Goal: Communication & Community: Share content

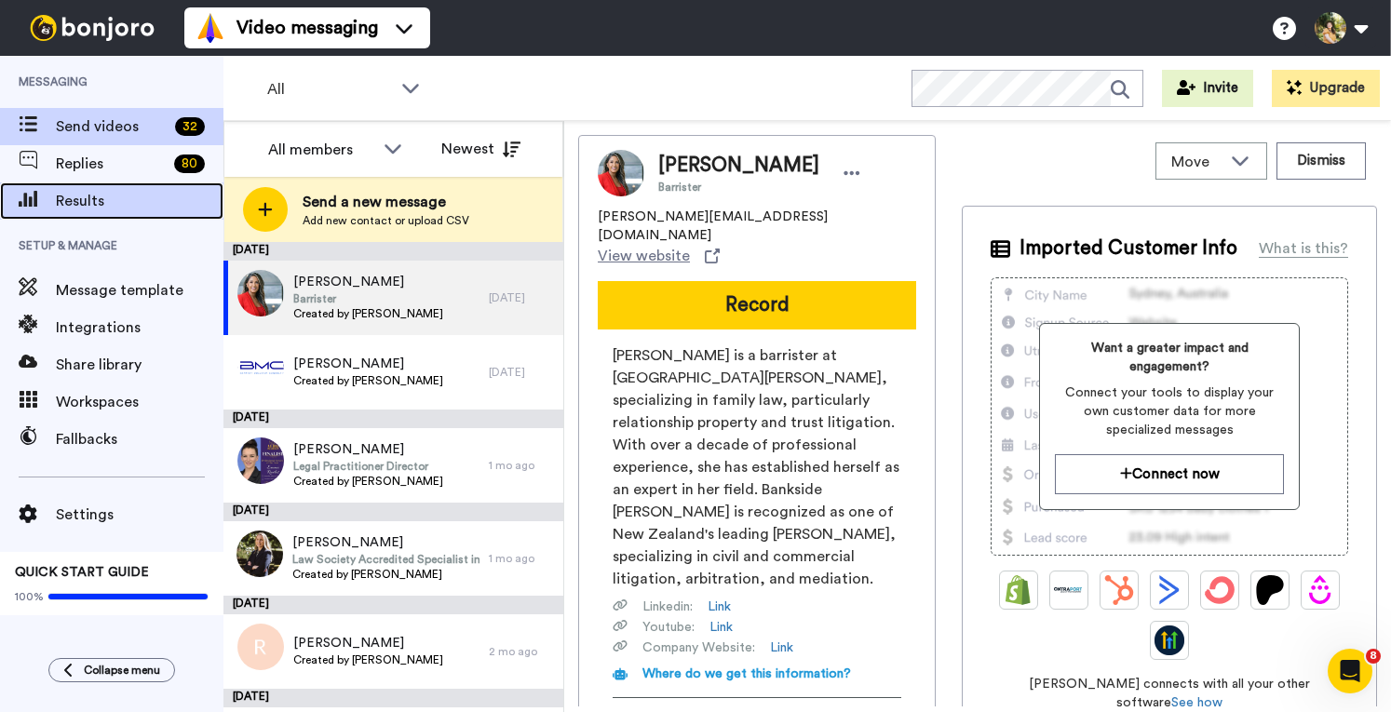
click at [132, 205] on span "Results" at bounding box center [140, 201] width 168 height 22
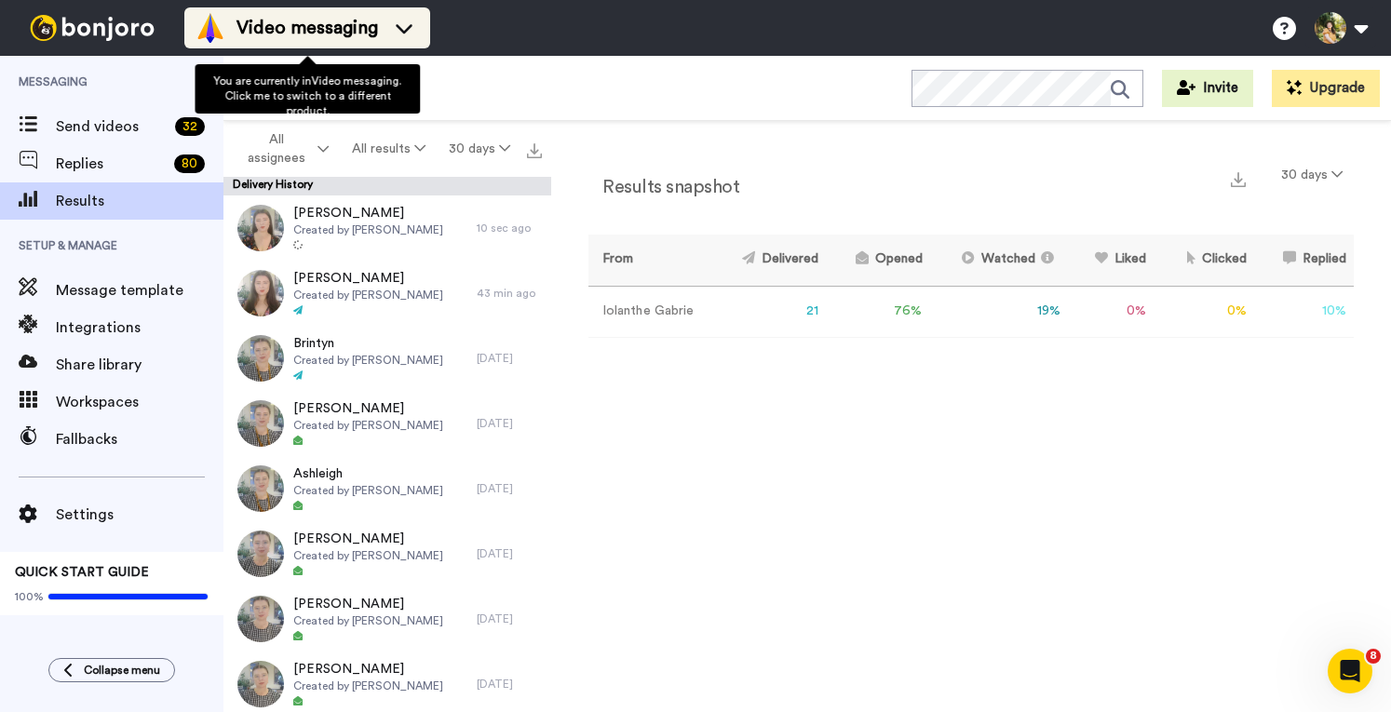
click at [339, 33] on span "Video messaging" at bounding box center [307, 28] width 142 height 26
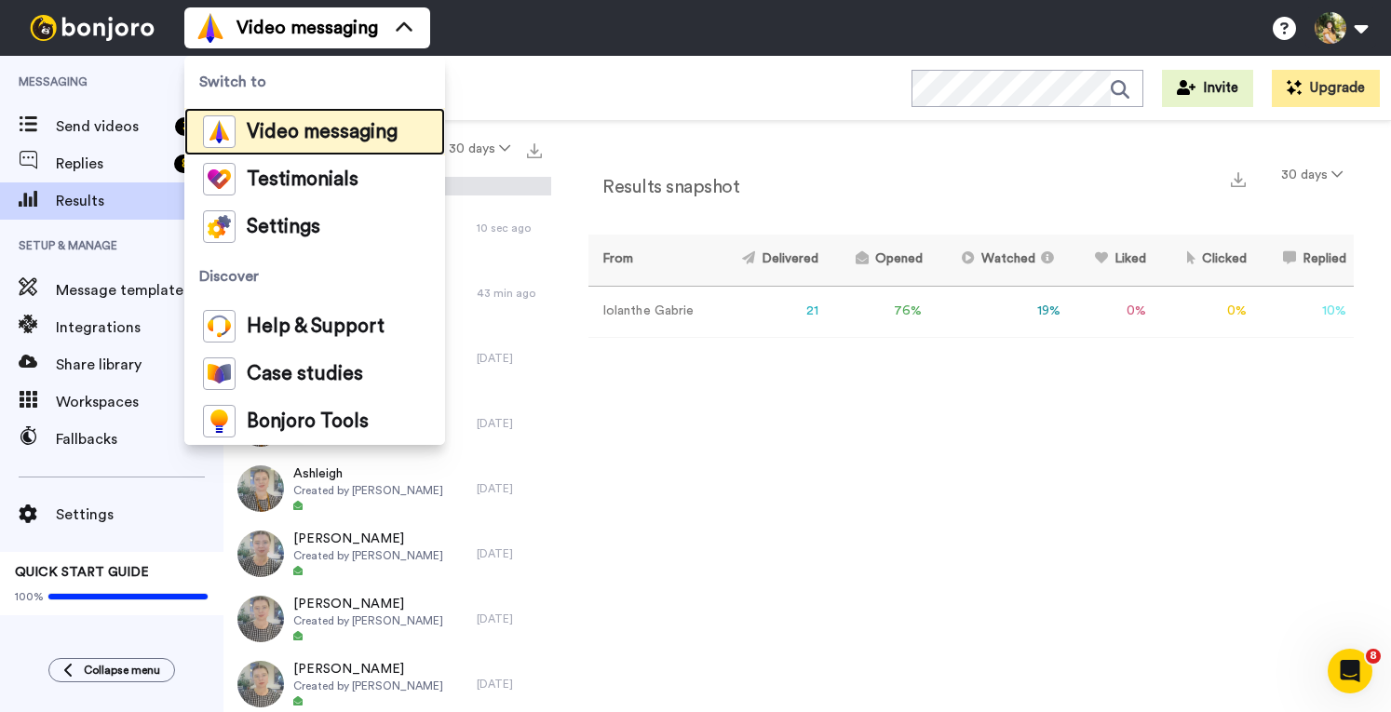
click at [296, 139] on span "Video messaging" at bounding box center [322, 132] width 151 height 19
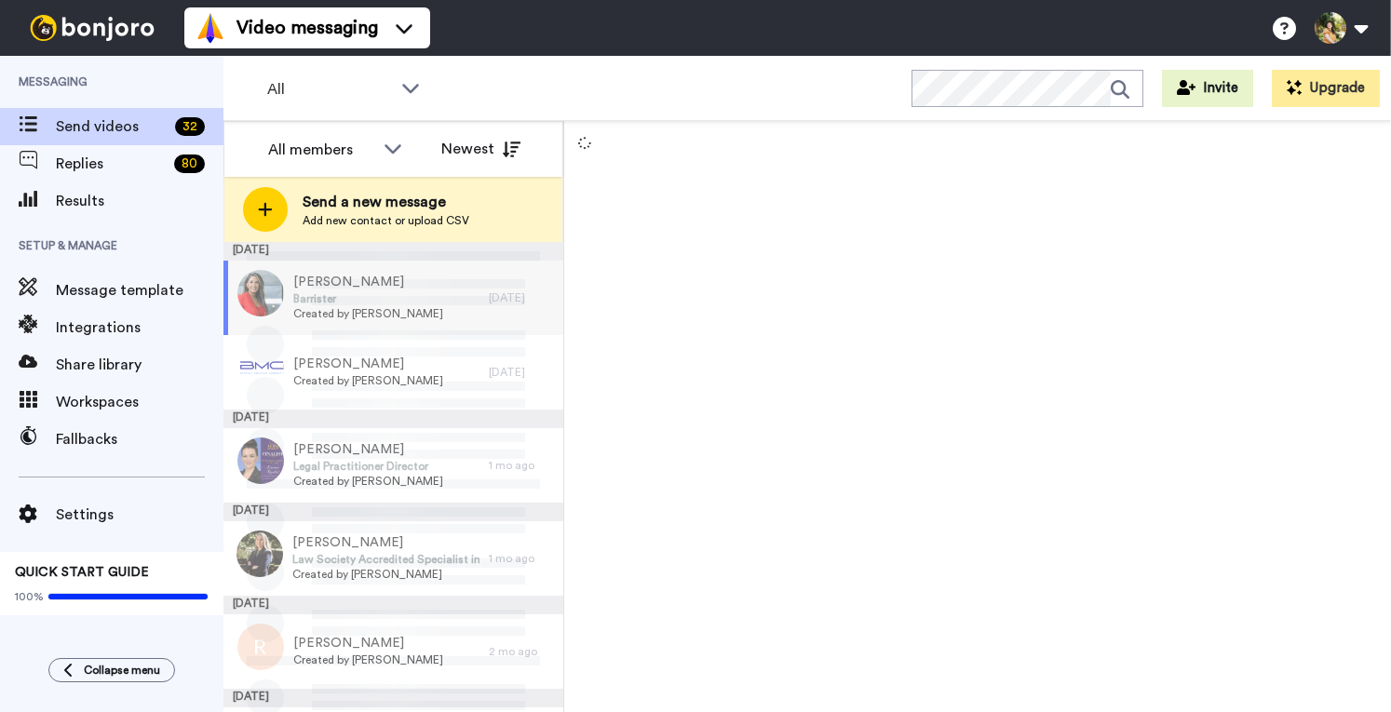
click at [335, 206] on span "Send a new message" at bounding box center [386, 202] width 167 height 22
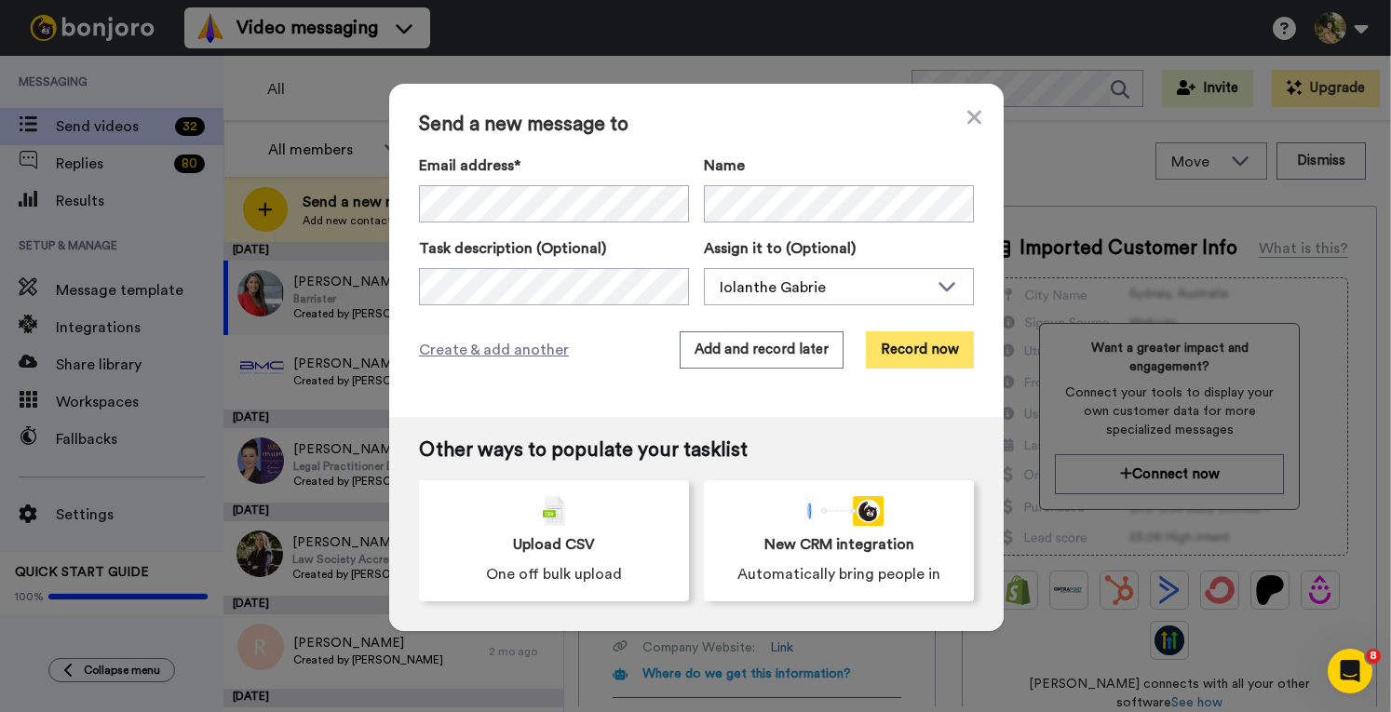
click at [903, 332] on button "Record now" at bounding box center [920, 349] width 108 height 37
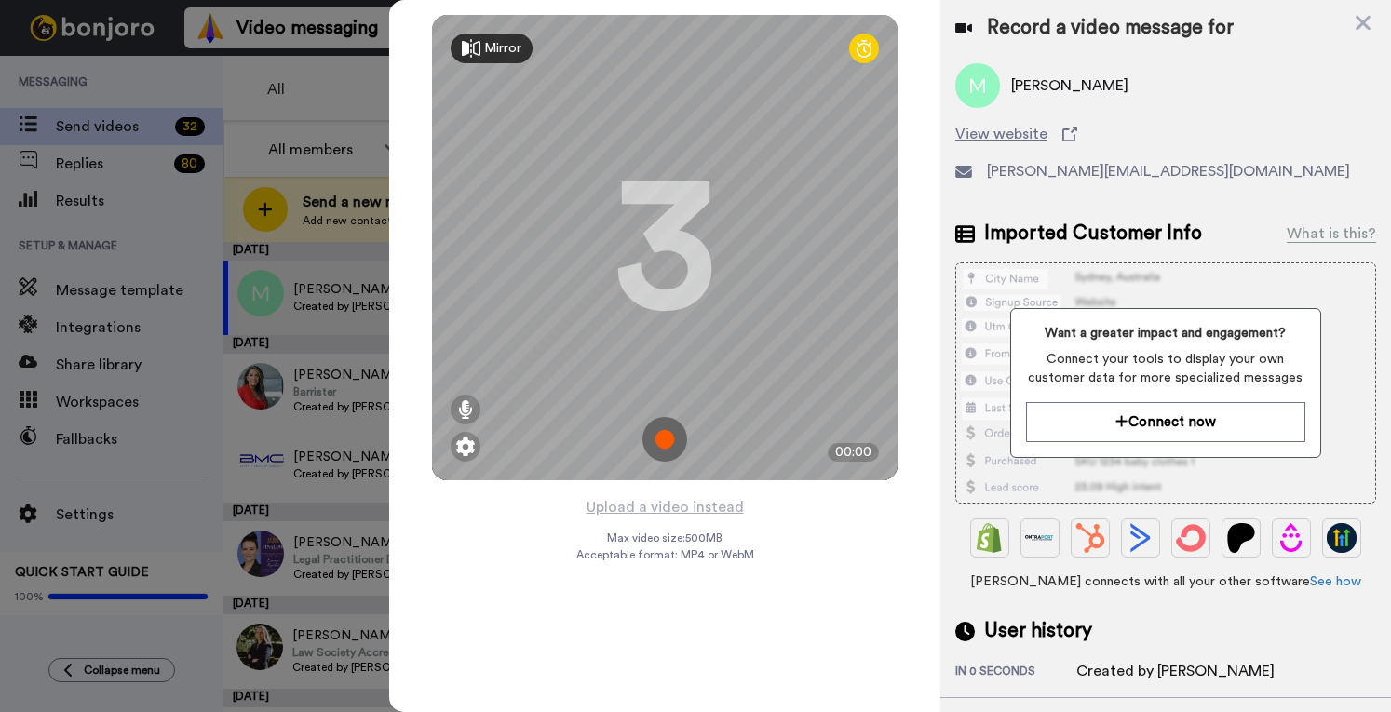
click at [657, 437] on img at bounding box center [664, 439] width 45 height 45
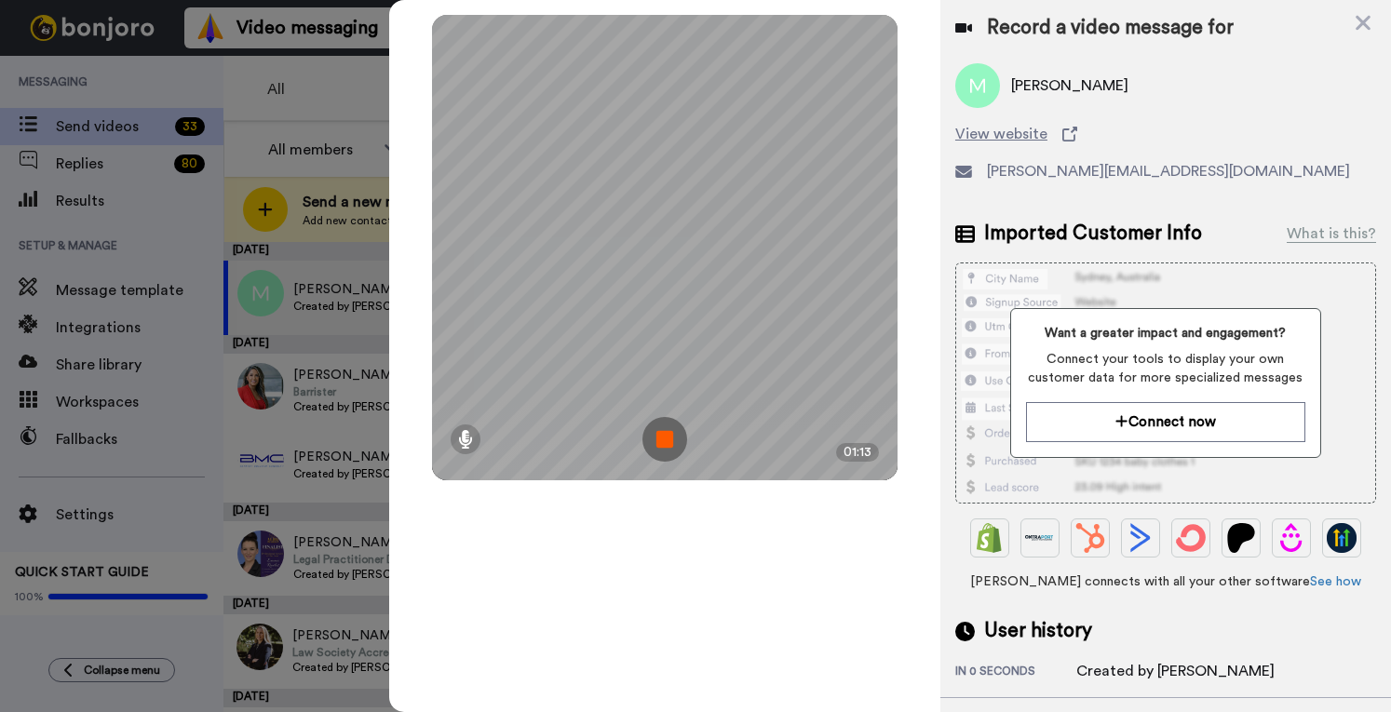
click at [659, 429] on img at bounding box center [664, 439] width 45 height 45
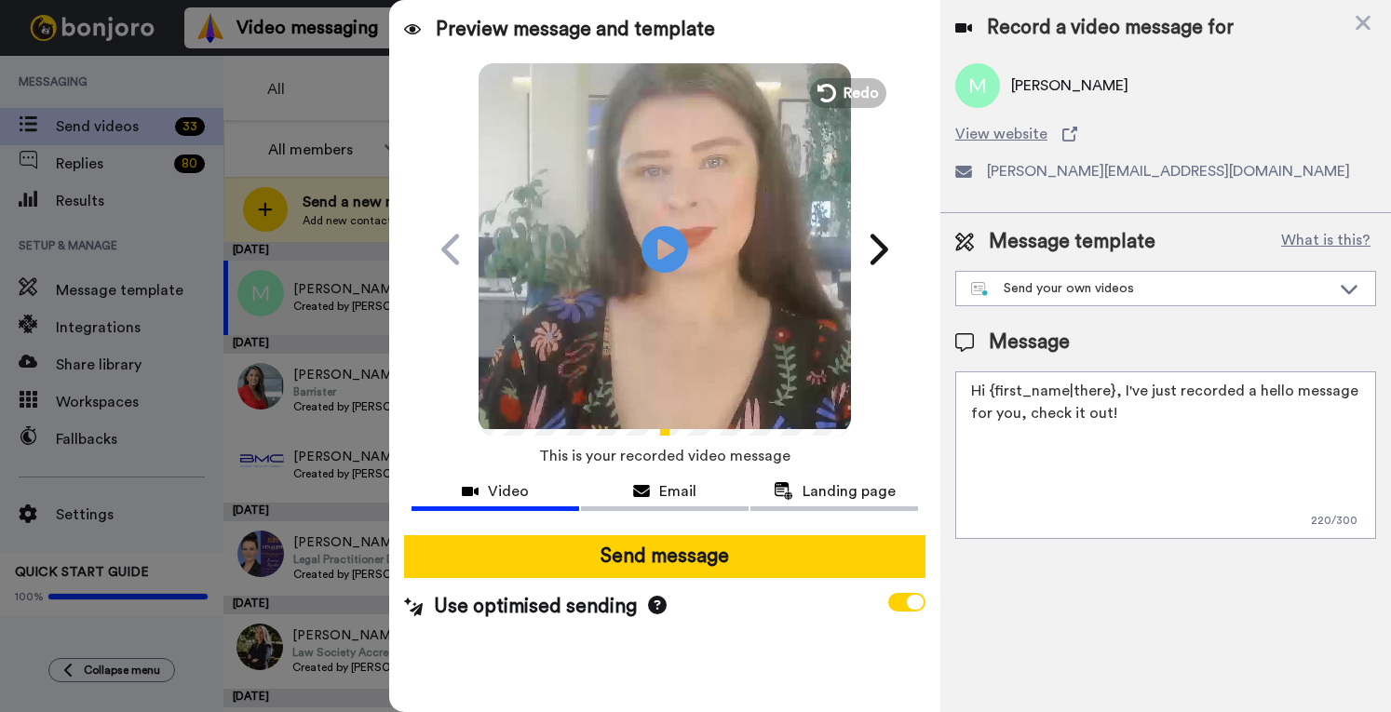
drag, startPoint x: 1143, startPoint y: 437, endPoint x: 1119, endPoint y: 380, distance: 61.7
click at [1119, 380] on textarea "Hi {first_name|there}, I've just recorded a hello message for you, check it out!" at bounding box center [1165, 455] width 421 height 168
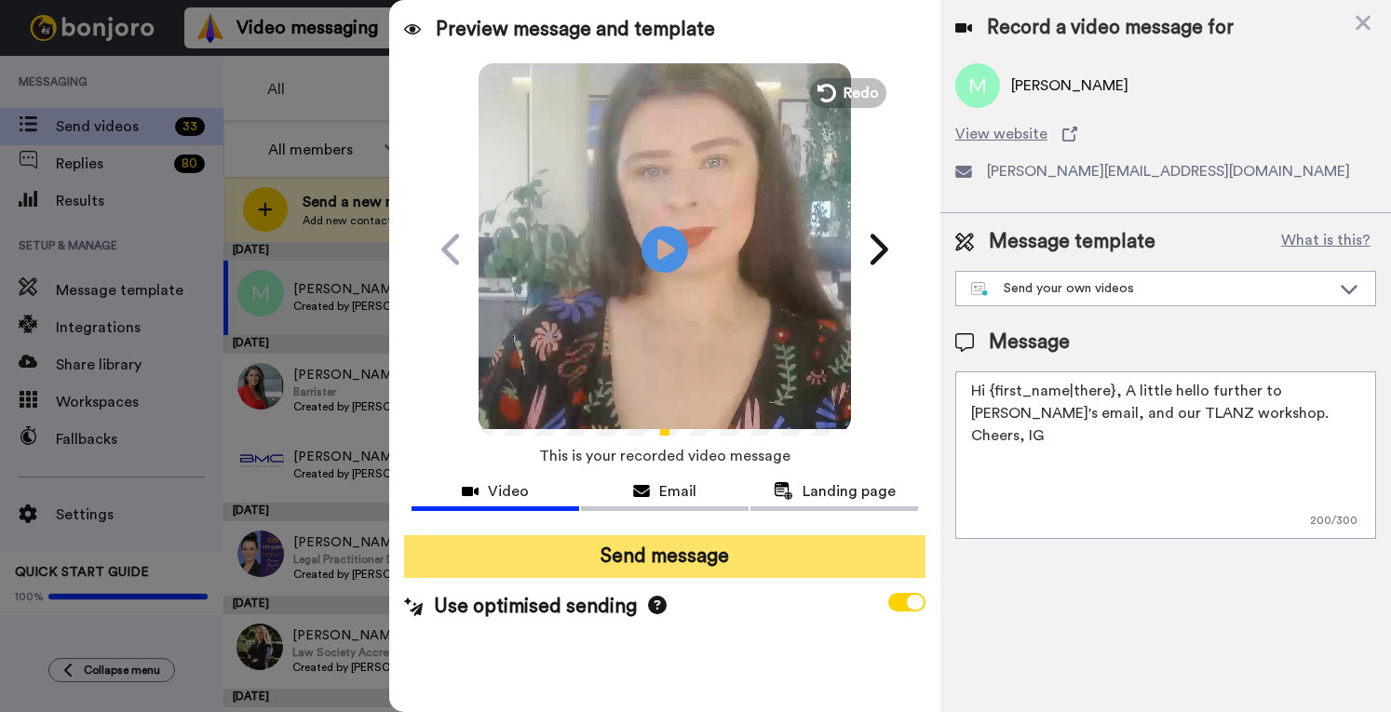
type textarea "Hi {first_name|there}, A little hello further to Mariana's email, and our TLANZ…"
click at [848, 561] on button "Send message" at bounding box center [664, 556] width 521 height 43
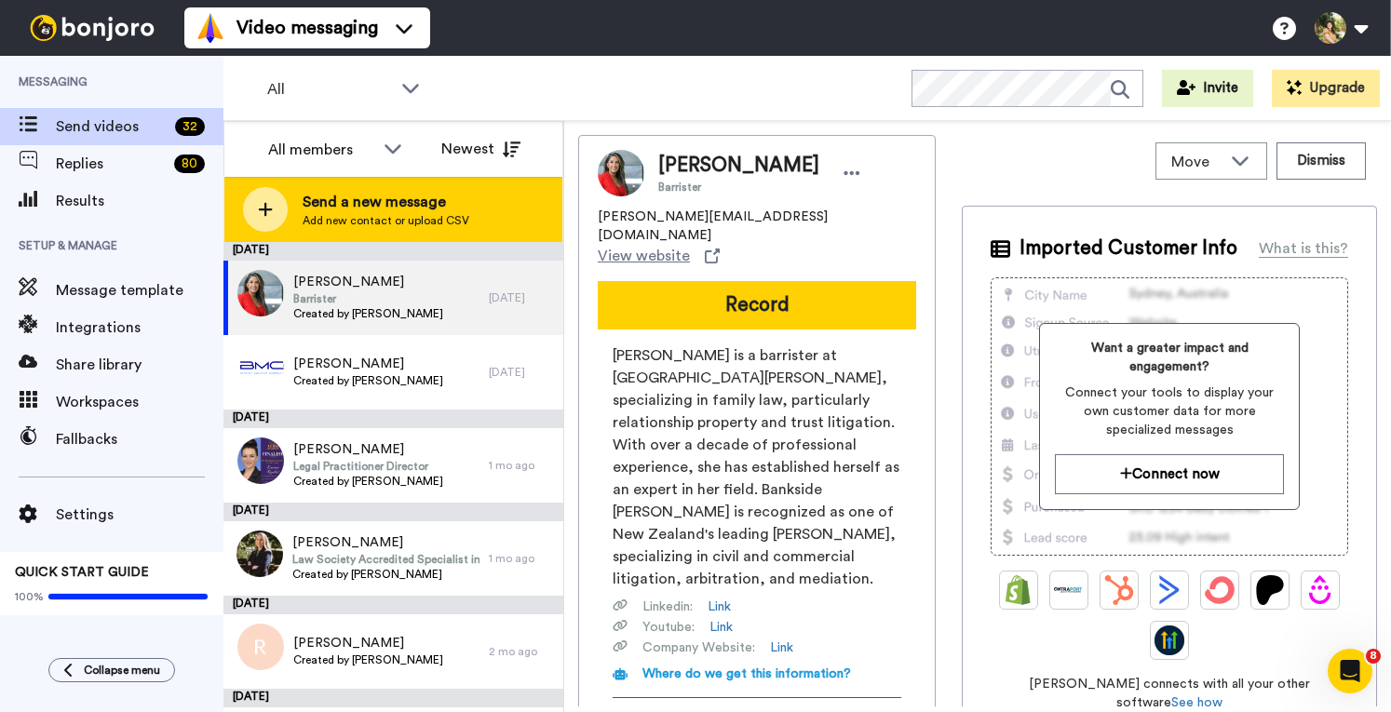
click at [410, 202] on span "Send a new message" at bounding box center [386, 202] width 167 height 22
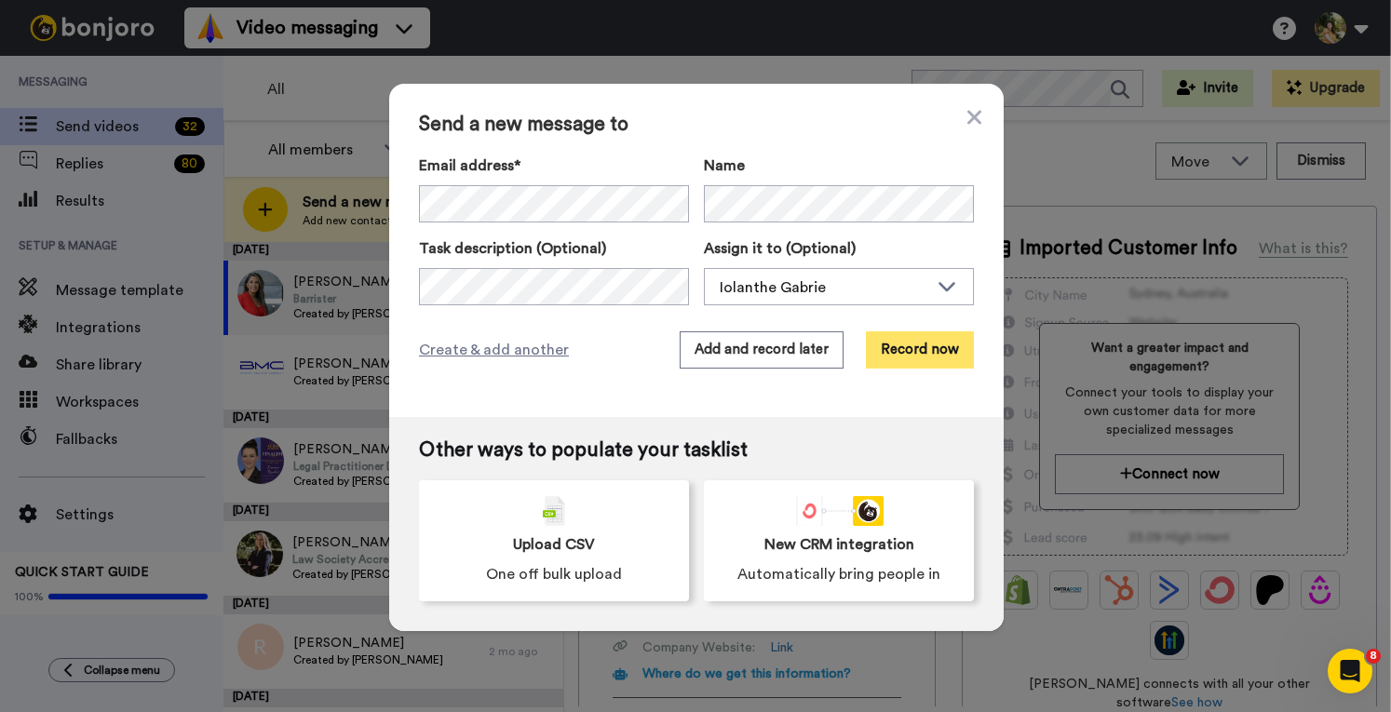
click at [935, 355] on button "Record now" at bounding box center [920, 349] width 108 height 37
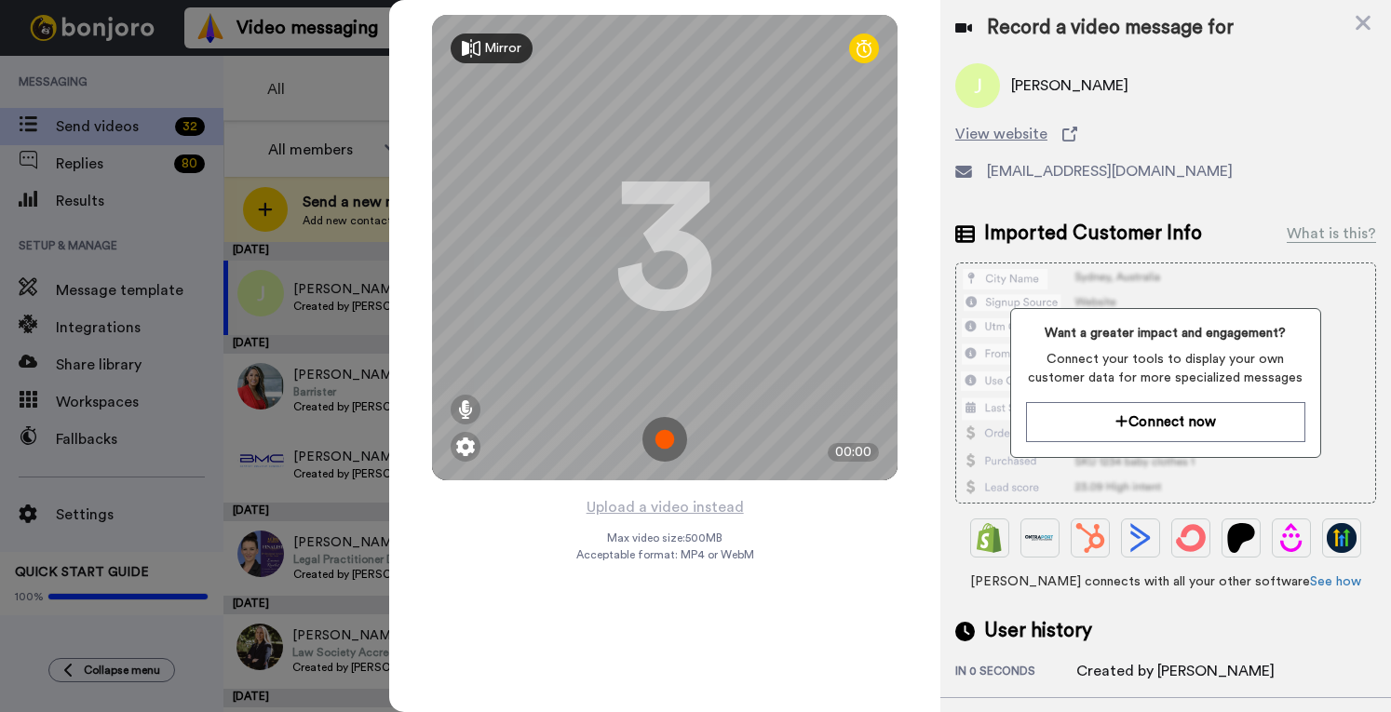
click at [670, 438] on img at bounding box center [664, 439] width 45 height 45
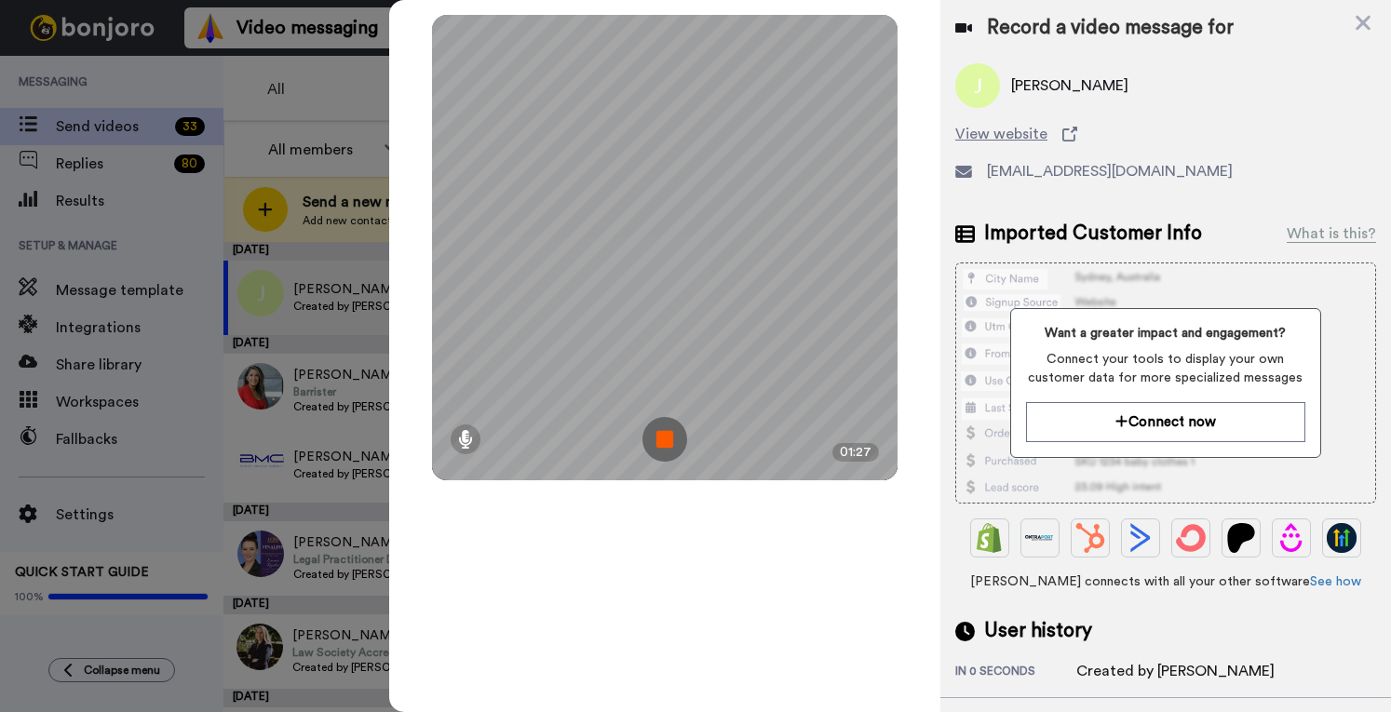
click at [663, 431] on img at bounding box center [664, 439] width 45 height 45
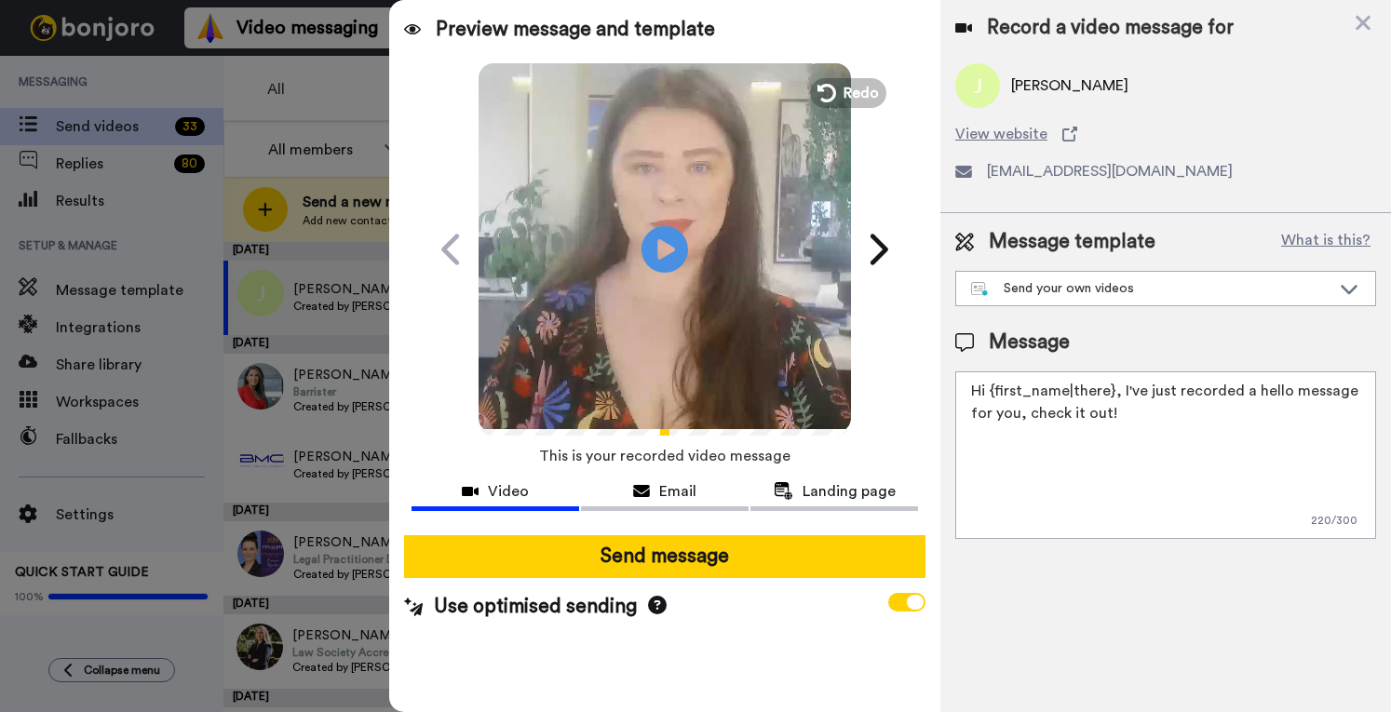
drag, startPoint x: 1145, startPoint y: 418, endPoint x: 1118, endPoint y: 384, distance: 43.0
click at [1118, 384] on textarea "Hi {first_name|there}, I've just recorded a hello message for you, check it out!" at bounding box center [1165, 455] width 421 height 168
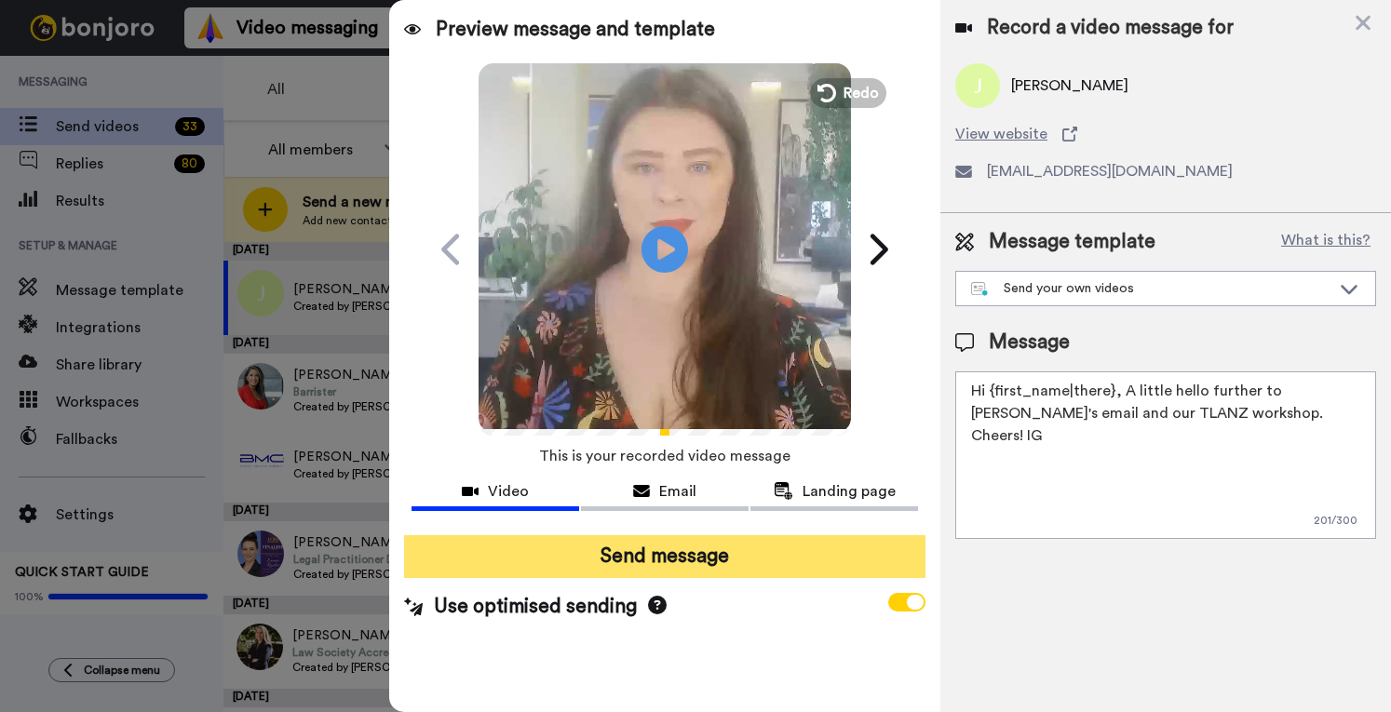
type textarea "Hi {first_name|there}, A little hello further to Mariana's email and our TLANZ …"
click at [698, 565] on button "Send message" at bounding box center [664, 556] width 521 height 43
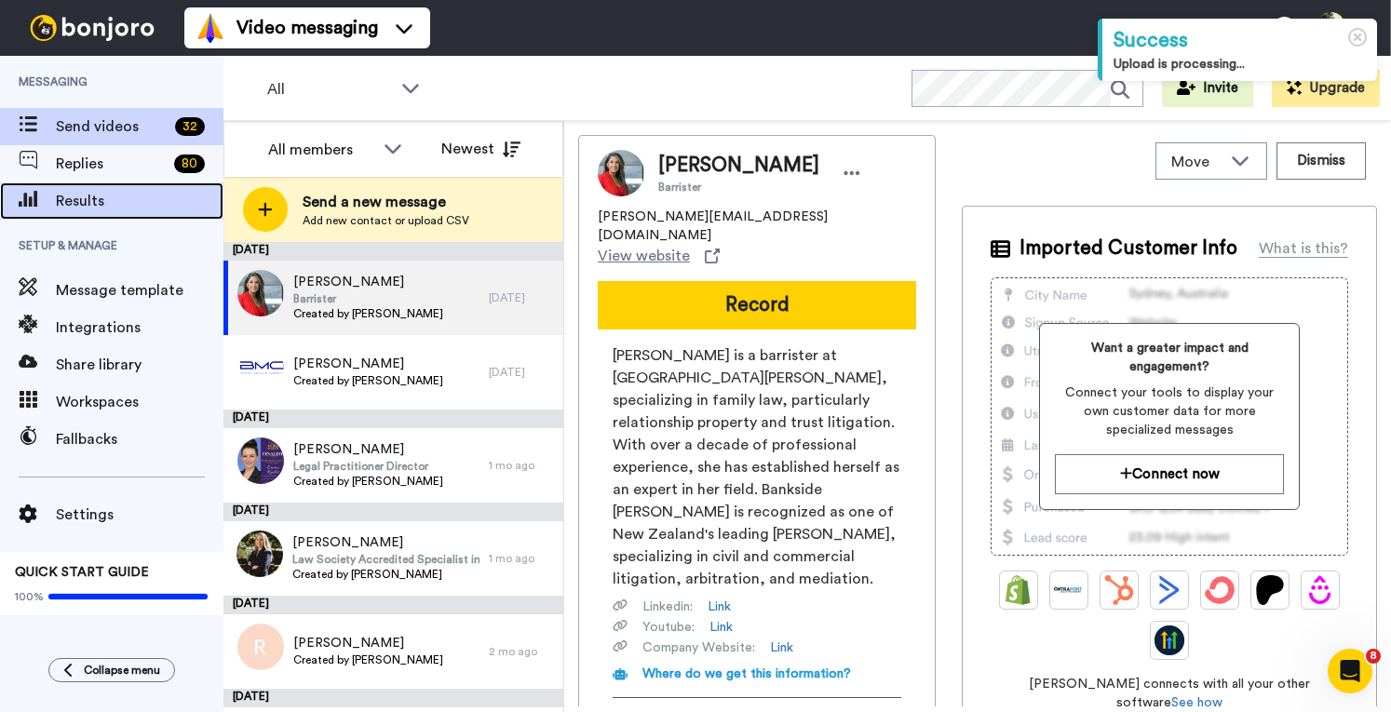
click at [160, 208] on span "Results" at bounding box center [140, 201] width 168 height 22
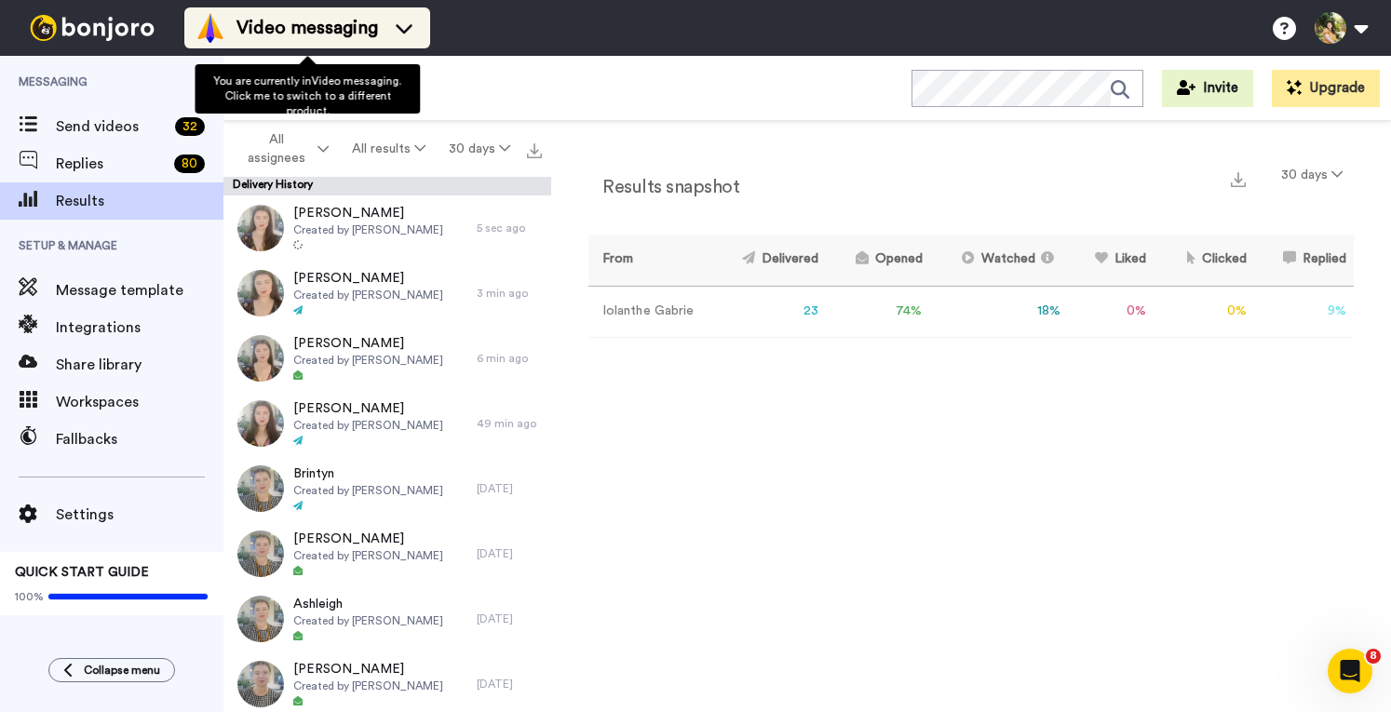
click at [312, 32] on span "Video messaging" at bounding box center [307, 28] width 142 height 26
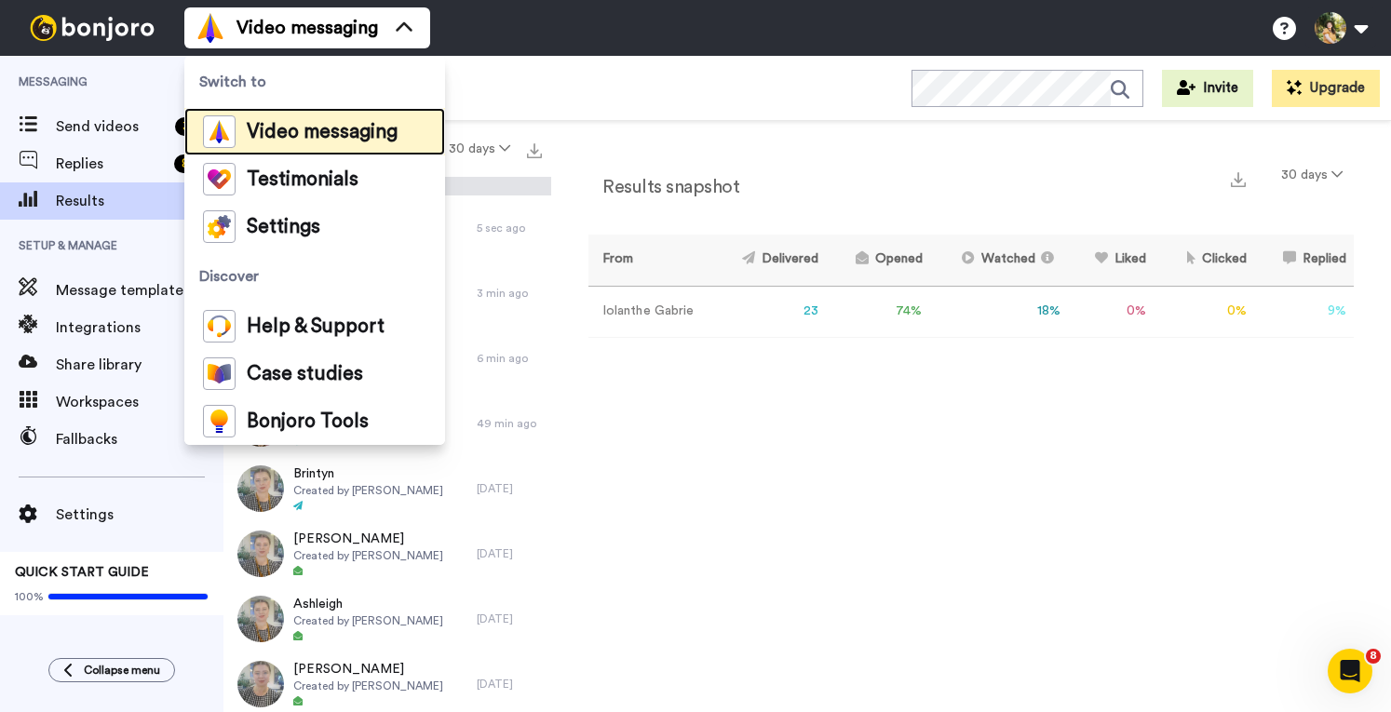
click at [330, 126] on span "Video messaging" at bounding box center [322, 132] width 151 height 19
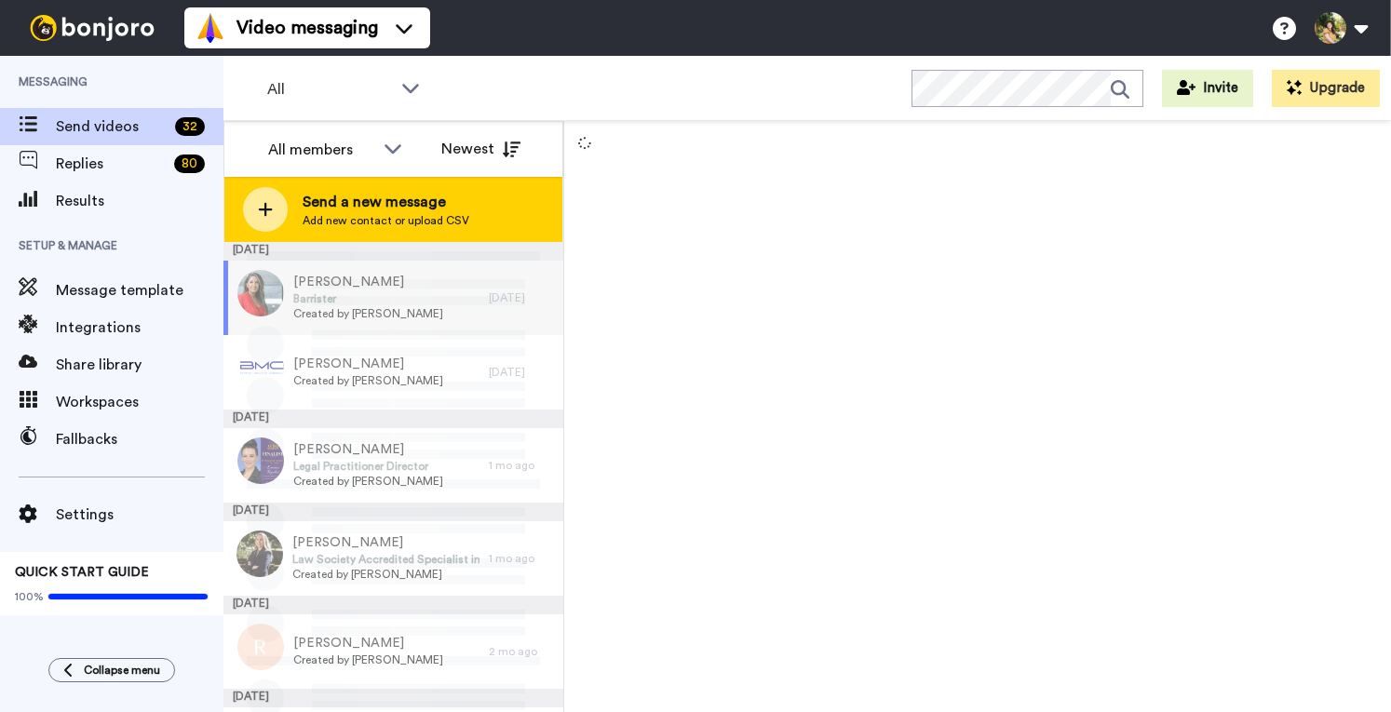
click at [367, 217] on span "Add new contact or upload CSV" at bounding box center [386, 220] width 167 height 15
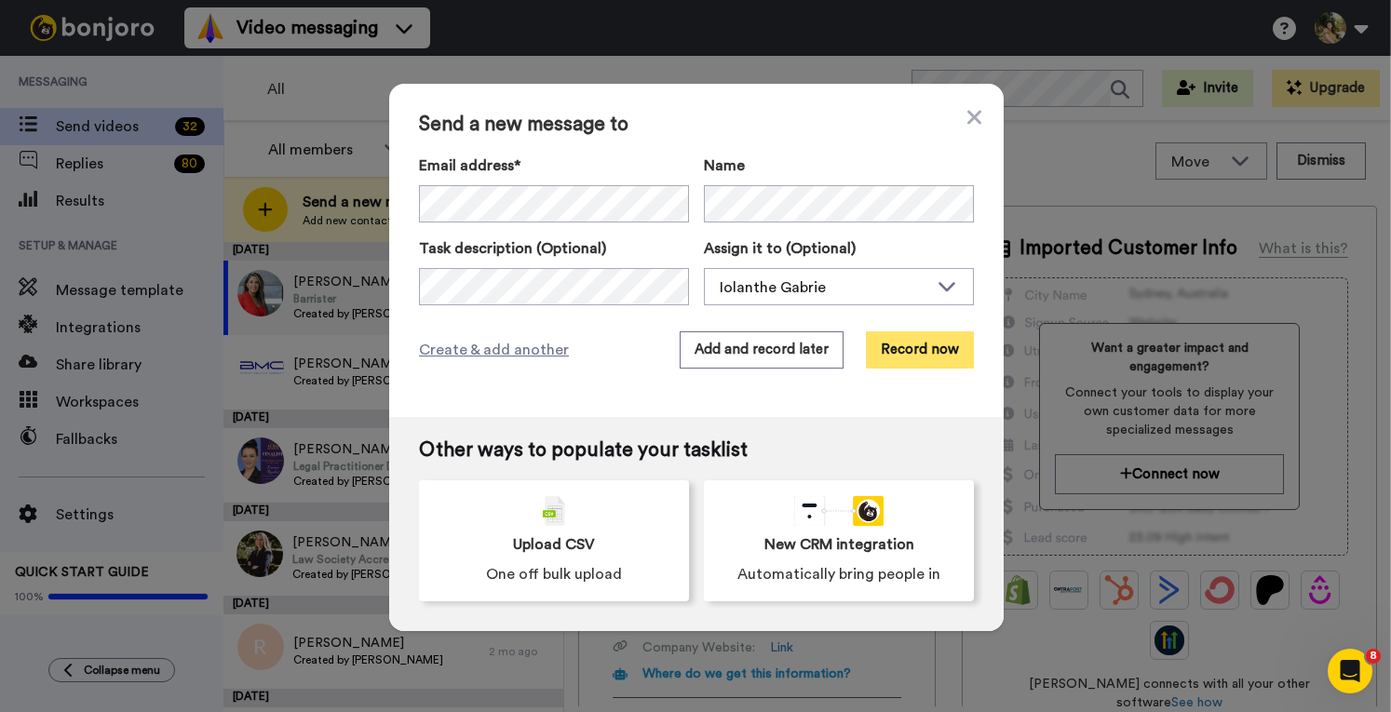
click at [897, 345] on button "Record now" at bounding box center [920, 349] width 108 height 37
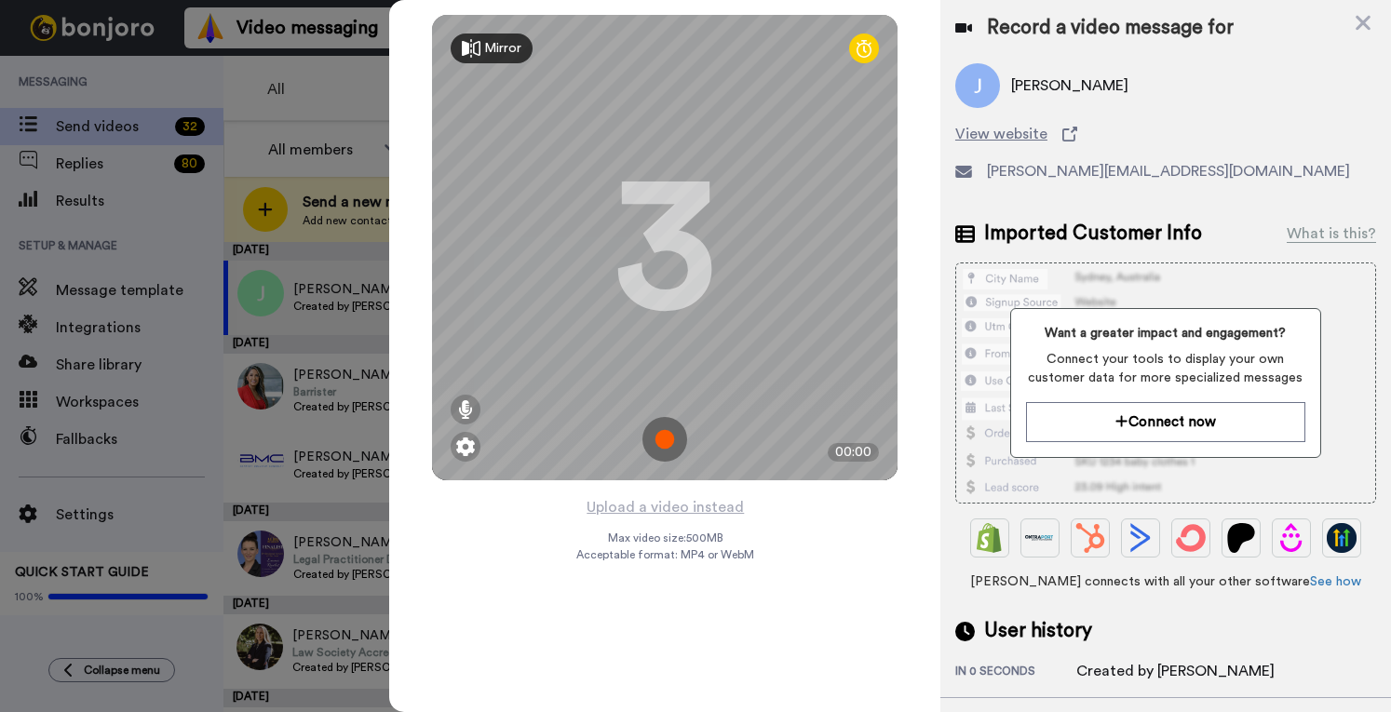
click at [663, 434] on img at bounding box center [664, 439] width 45 height 45
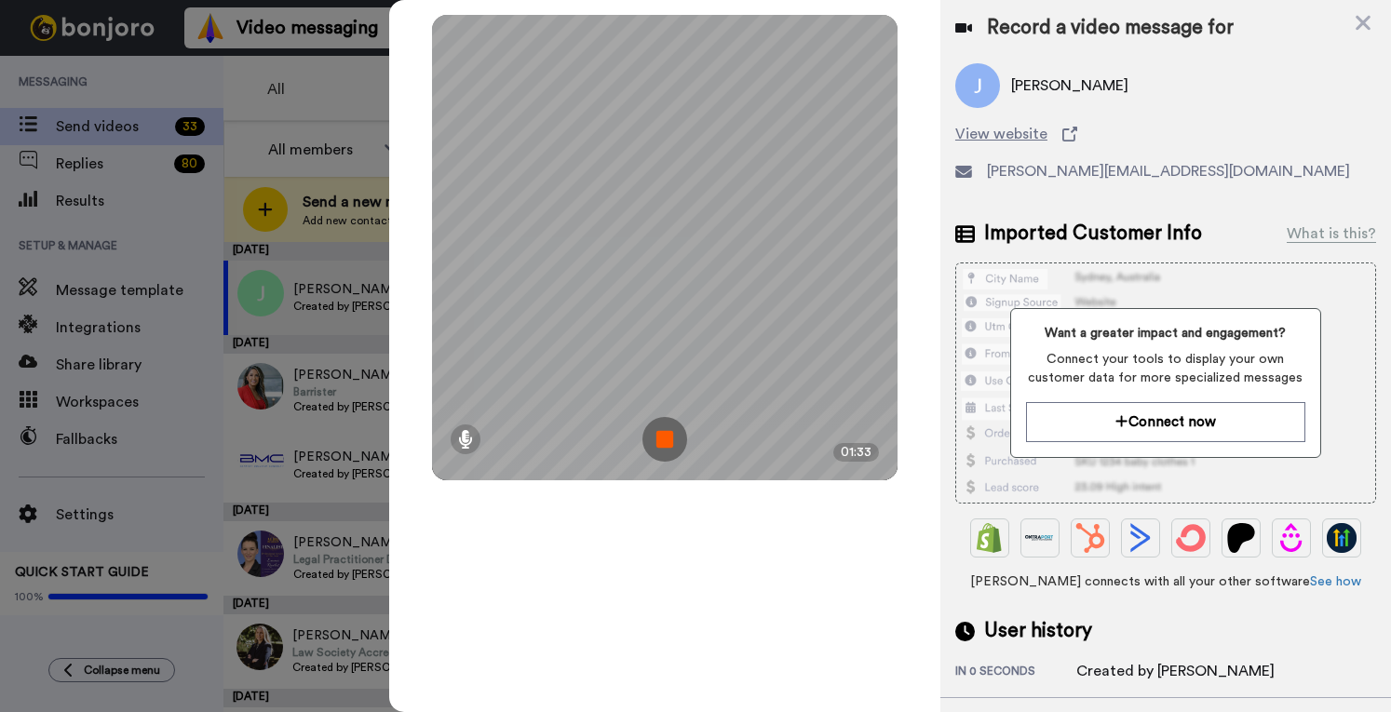
click at [663, 434] on img at bounding box center [664, 439] width 45 height 45
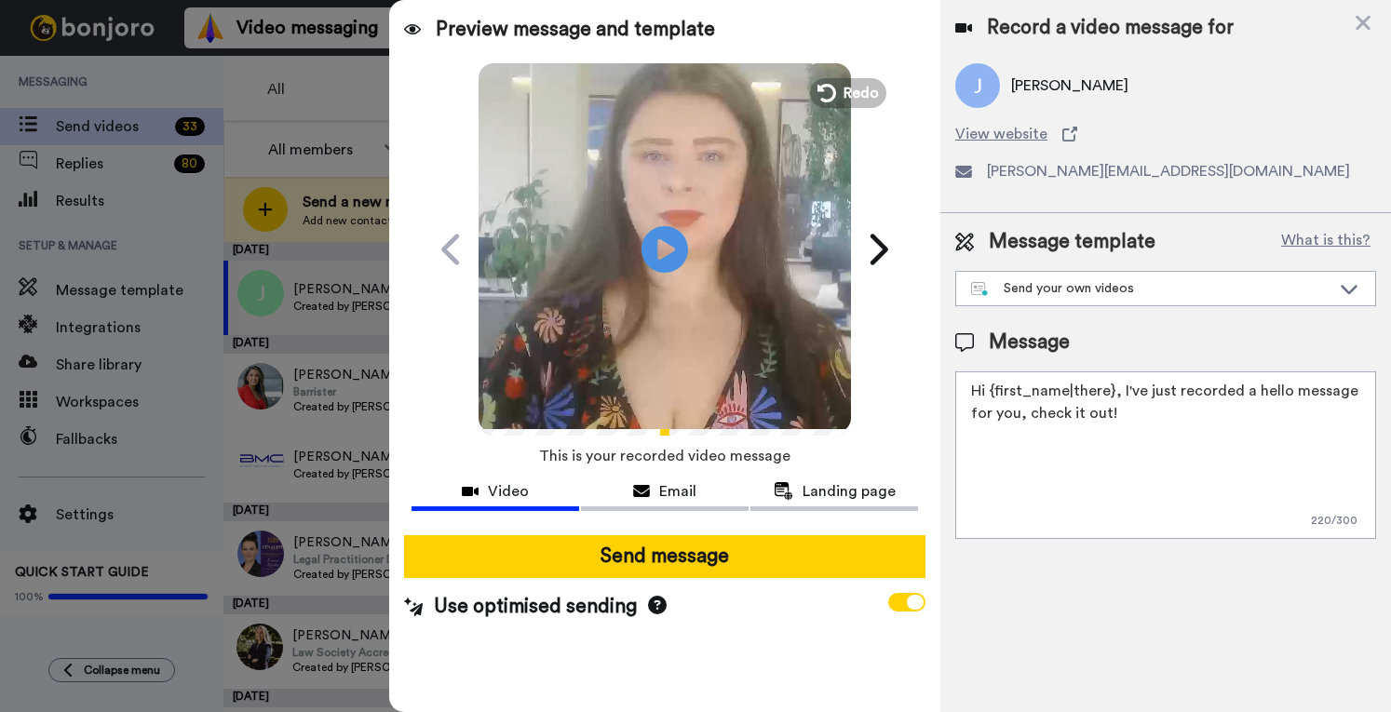
drag, startPoint x: 1153, startPoint y: 415, endPoint x: 1126, endPoint y: 390, distance: 36.2
click at [1126, 390] on textarea "Hi {first_name|there}, I've just recorded a hello message for you, check it out!" at bounding box center [1165, 455] width 421 height 168
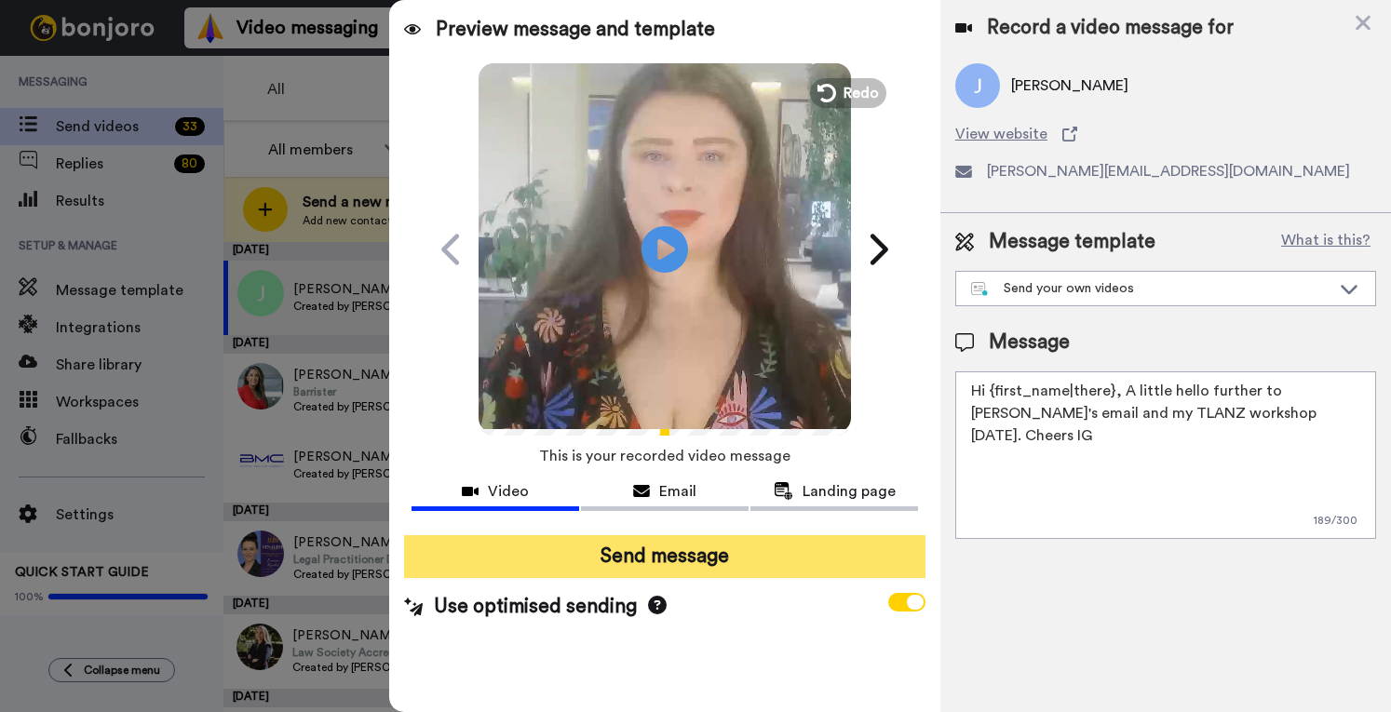
type textarea "Hi {first_name|there}, A little hello further to Mariana's email and my TLANZ w…"
click at [799, 553] on button "Send message" at bounding box center [664, 556] width 521 height 43
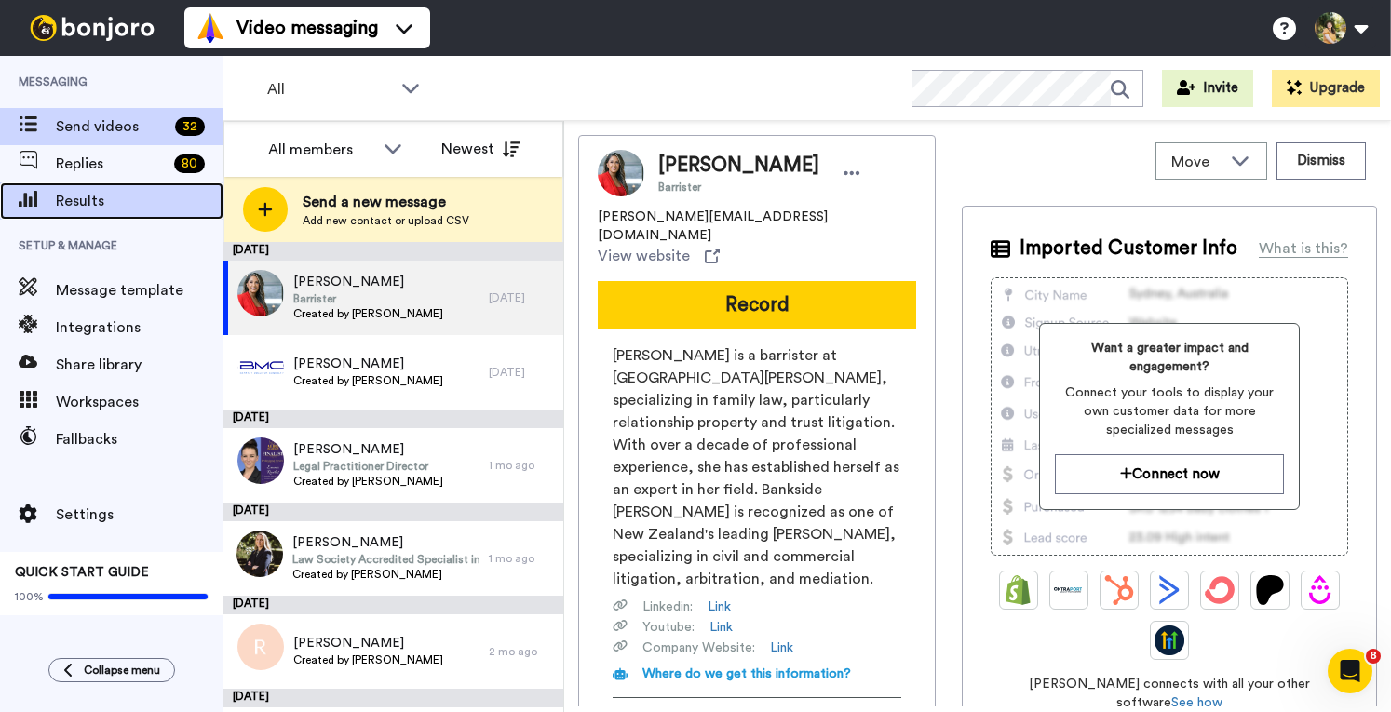
click at [114, 203] on span "Results" at bounding box center [140, 201] width 168 height 22
